Goal: Information Seeking & Learning: Understand process/instructions

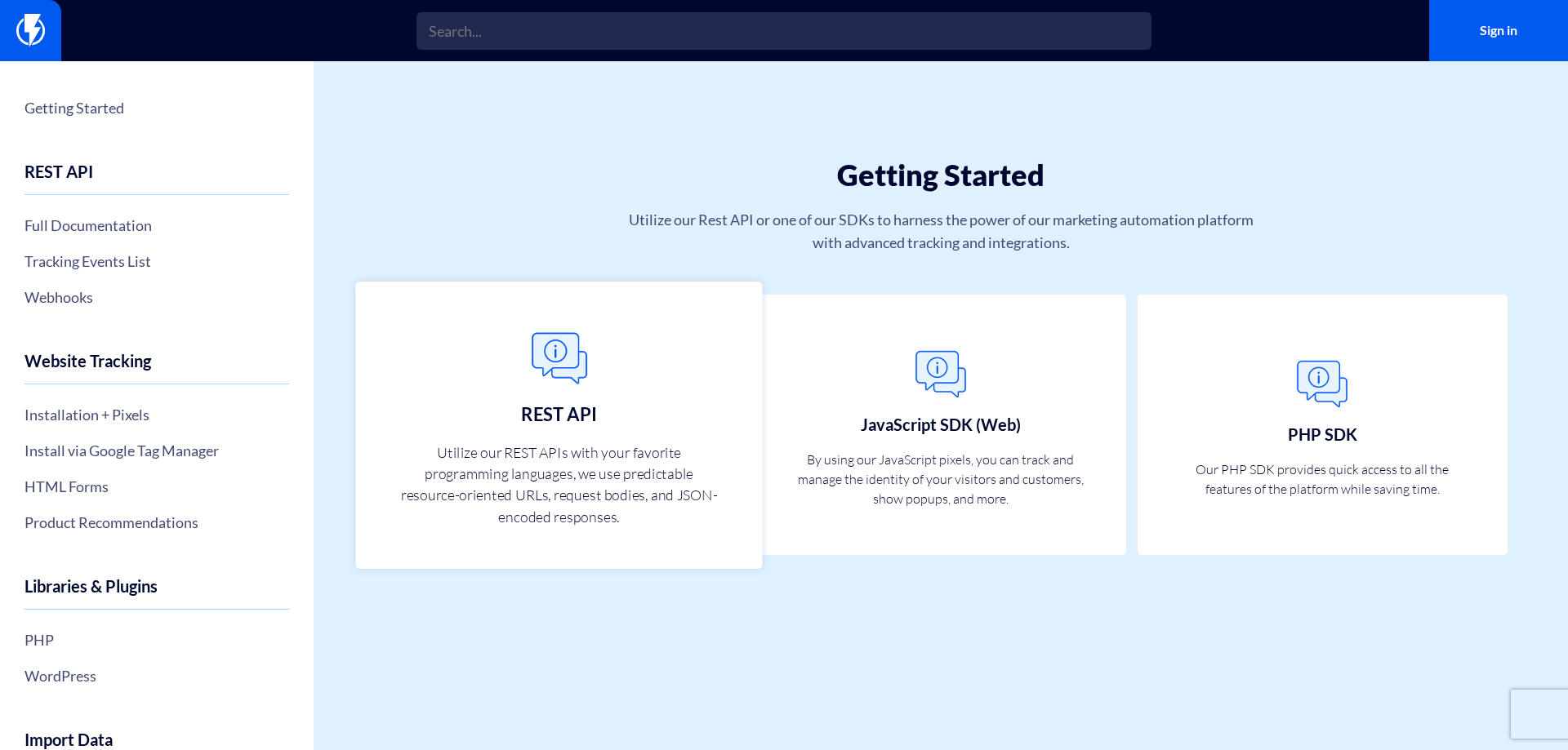
click at [609, 402] on link "REST API Utilize our REST APIs with your favorite programming languages, we use…" at bounding box center [558, 425] width 406 height 287
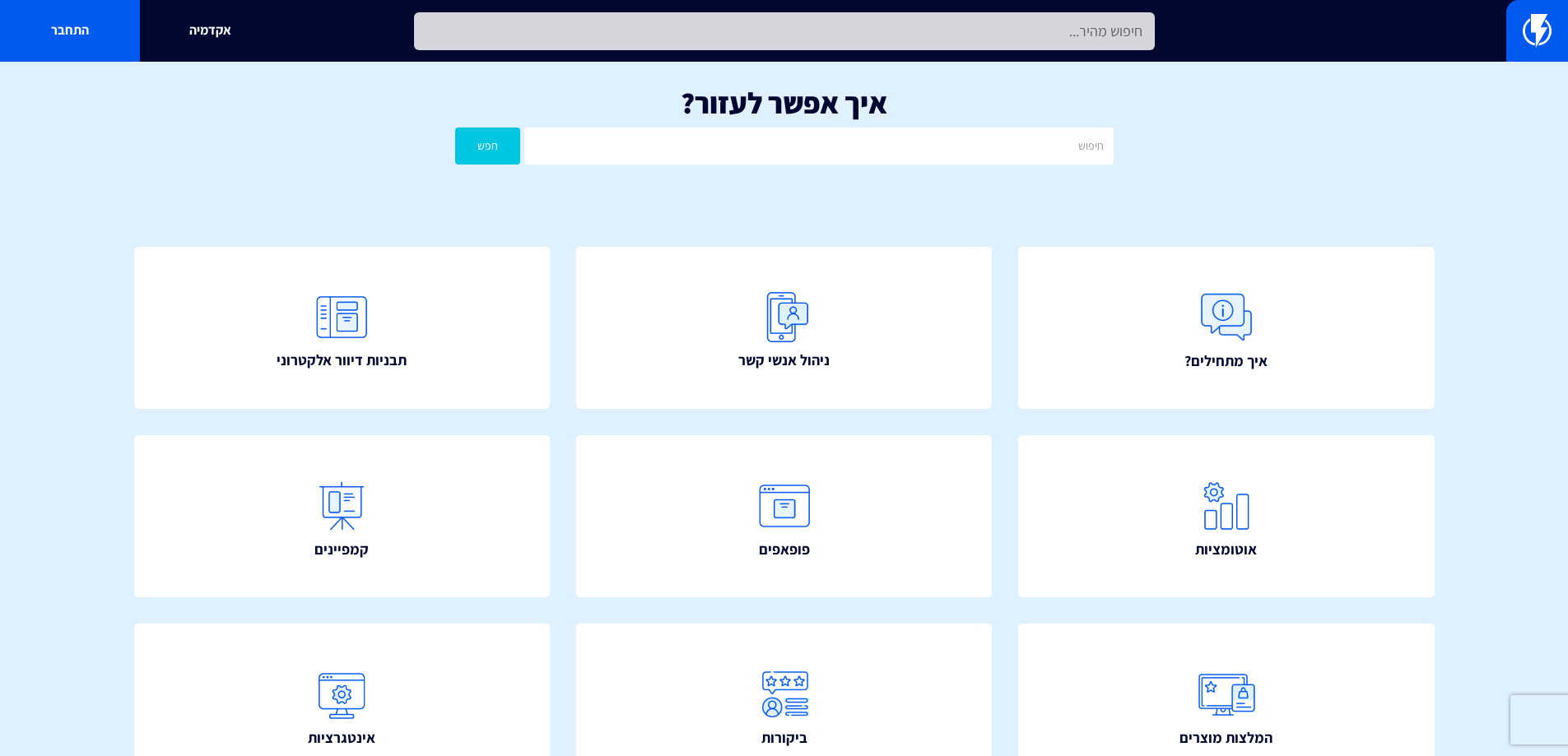
click at [816, 46] on input "text" at bounding box center [784, 31] width 740 height 38
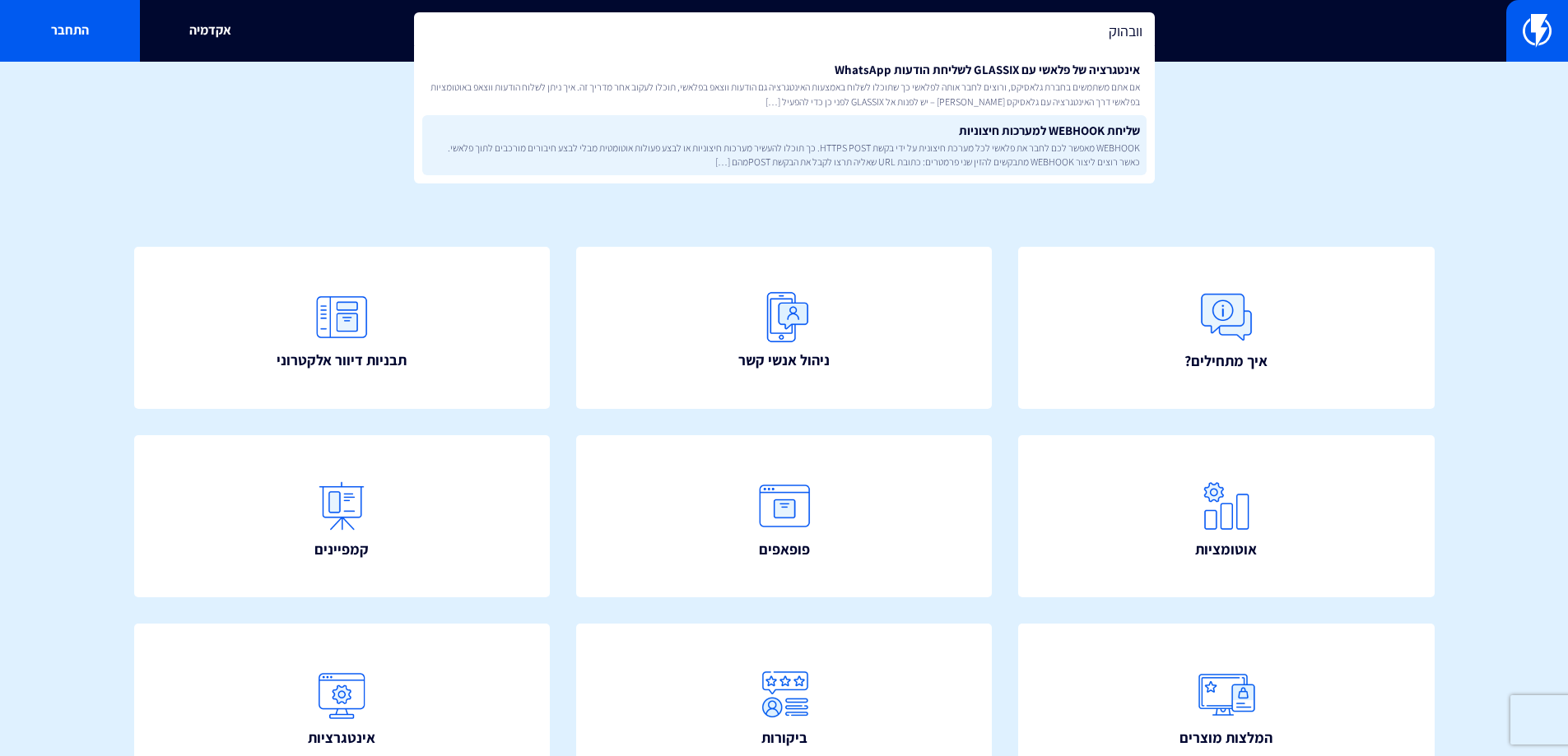
type input "וובהוק"
click at [883, 162] on span "WEBHOOK מאפשר לכם לחבר את פלאשי לכל מערכת חיצונית על ידי בקשת HTTPS POST. כך תו…" at bounding box center [784, 154] width 711 height 27
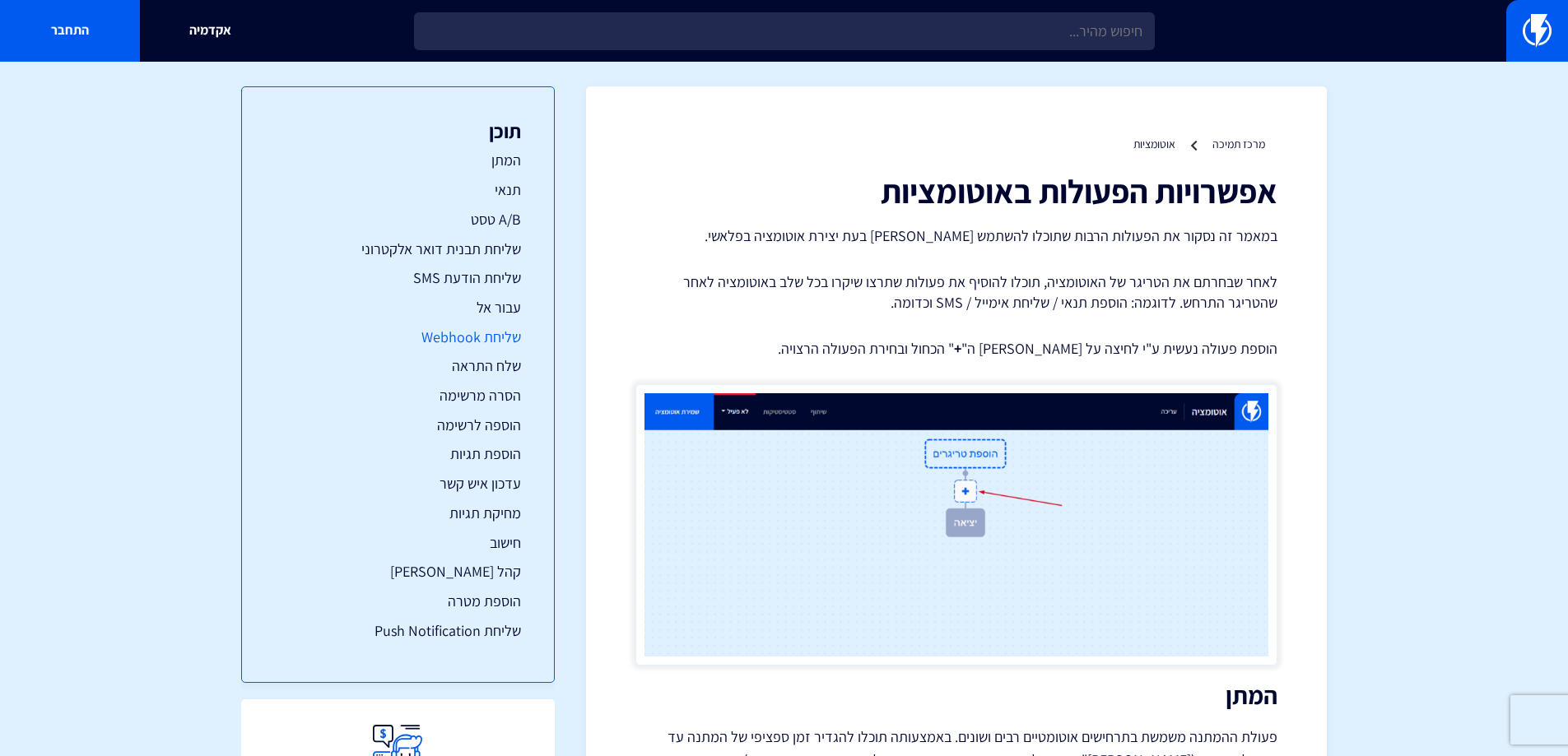
click at [471, 339] on link "שליחת Webhook" at bounding box center [398, 338] width 246 height 22
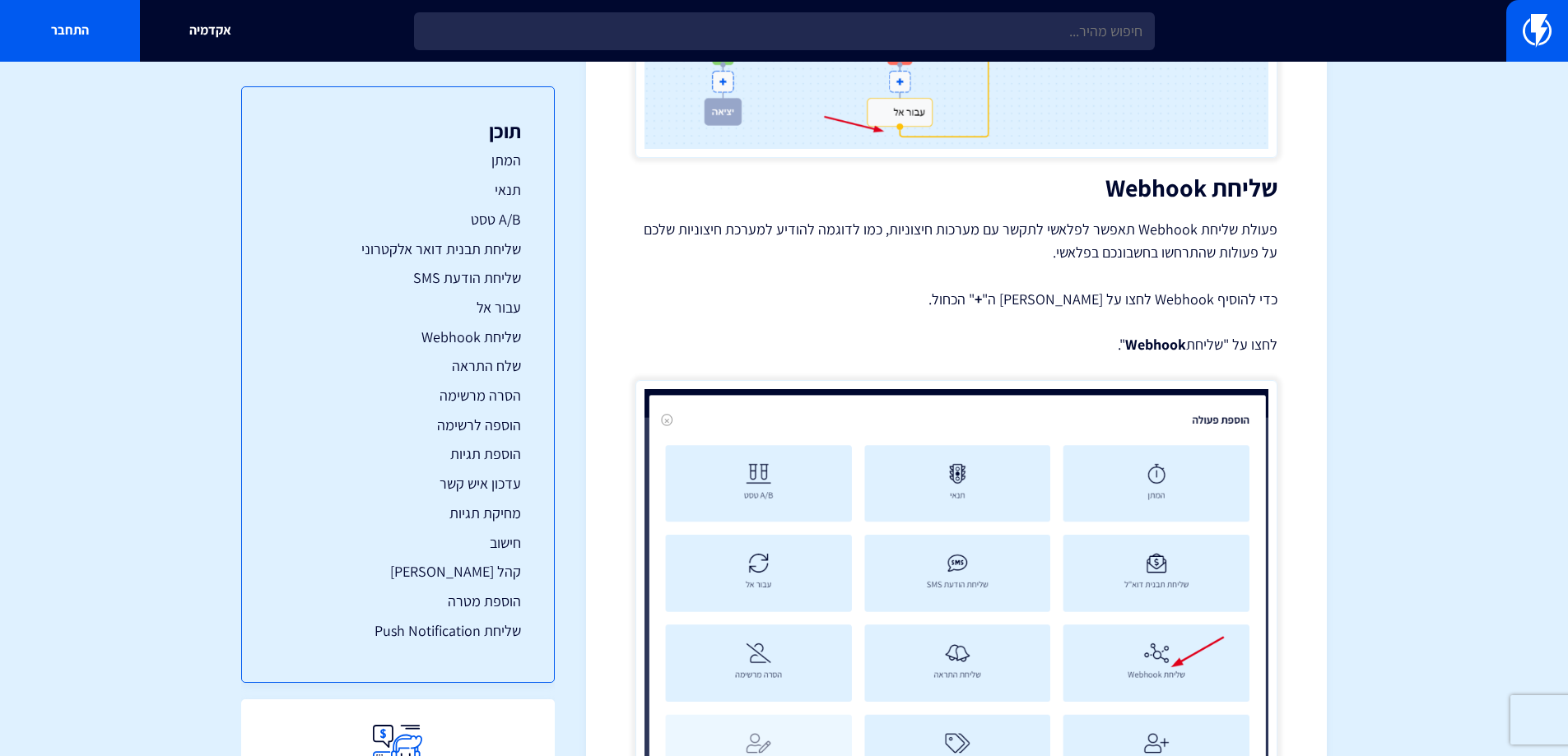
scroll to position [9724, 0]
